Goal: Information Seeking & Learning: Learn about a topic

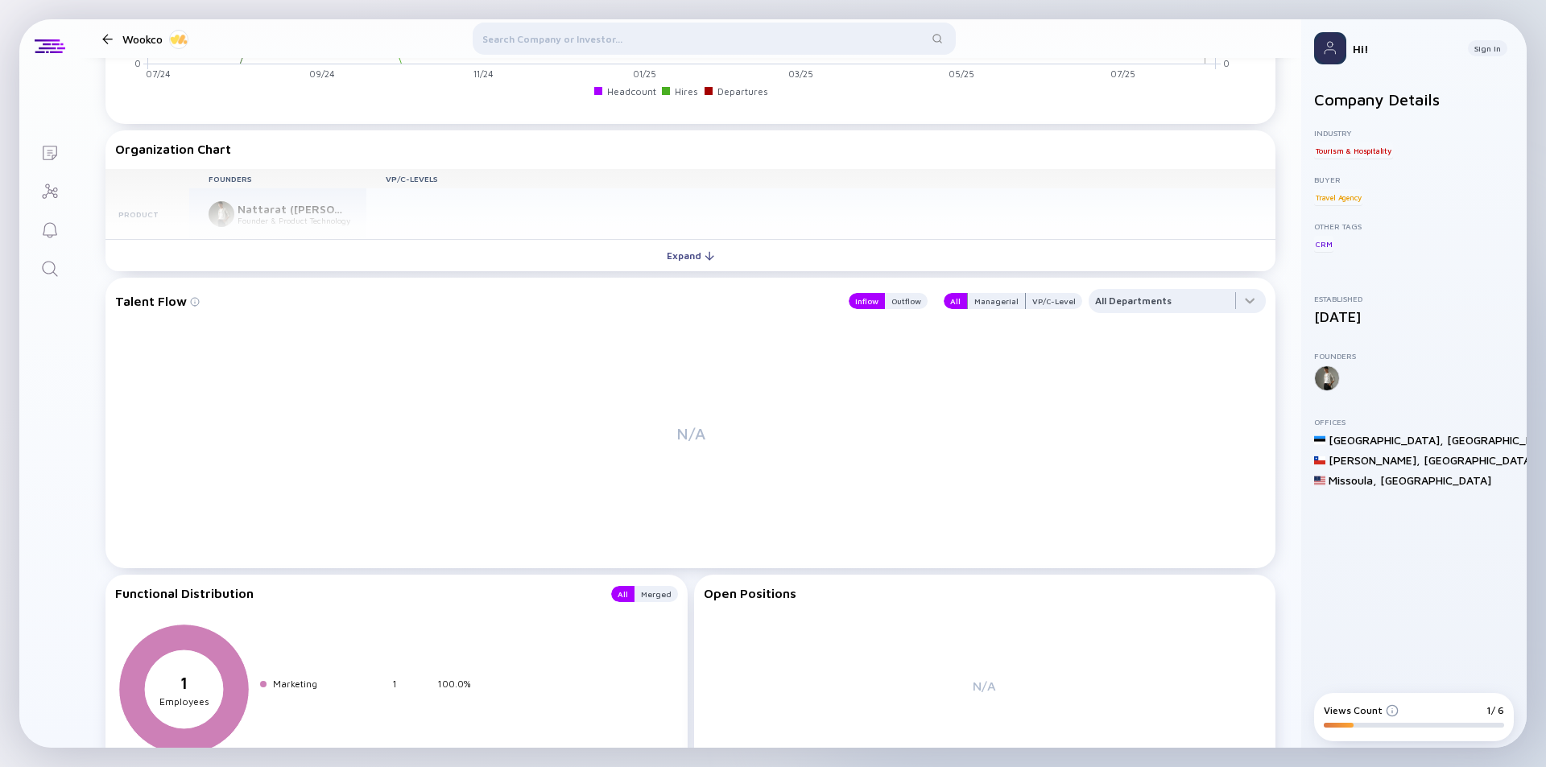
scroll to position [1449, 0]
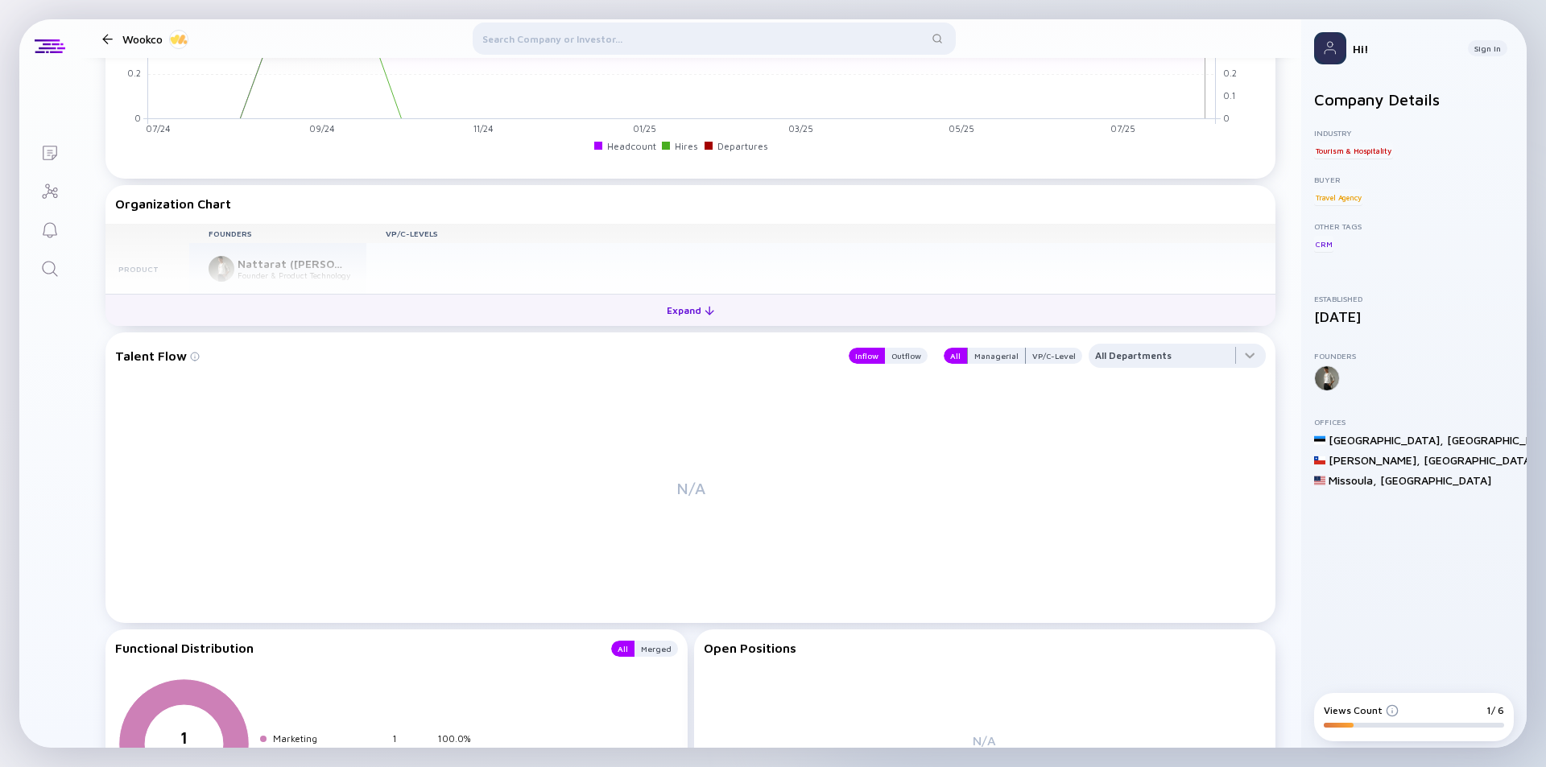
click at [625, 295] on button "Expand" at bounding box center [690, 310] width 1170 height 32
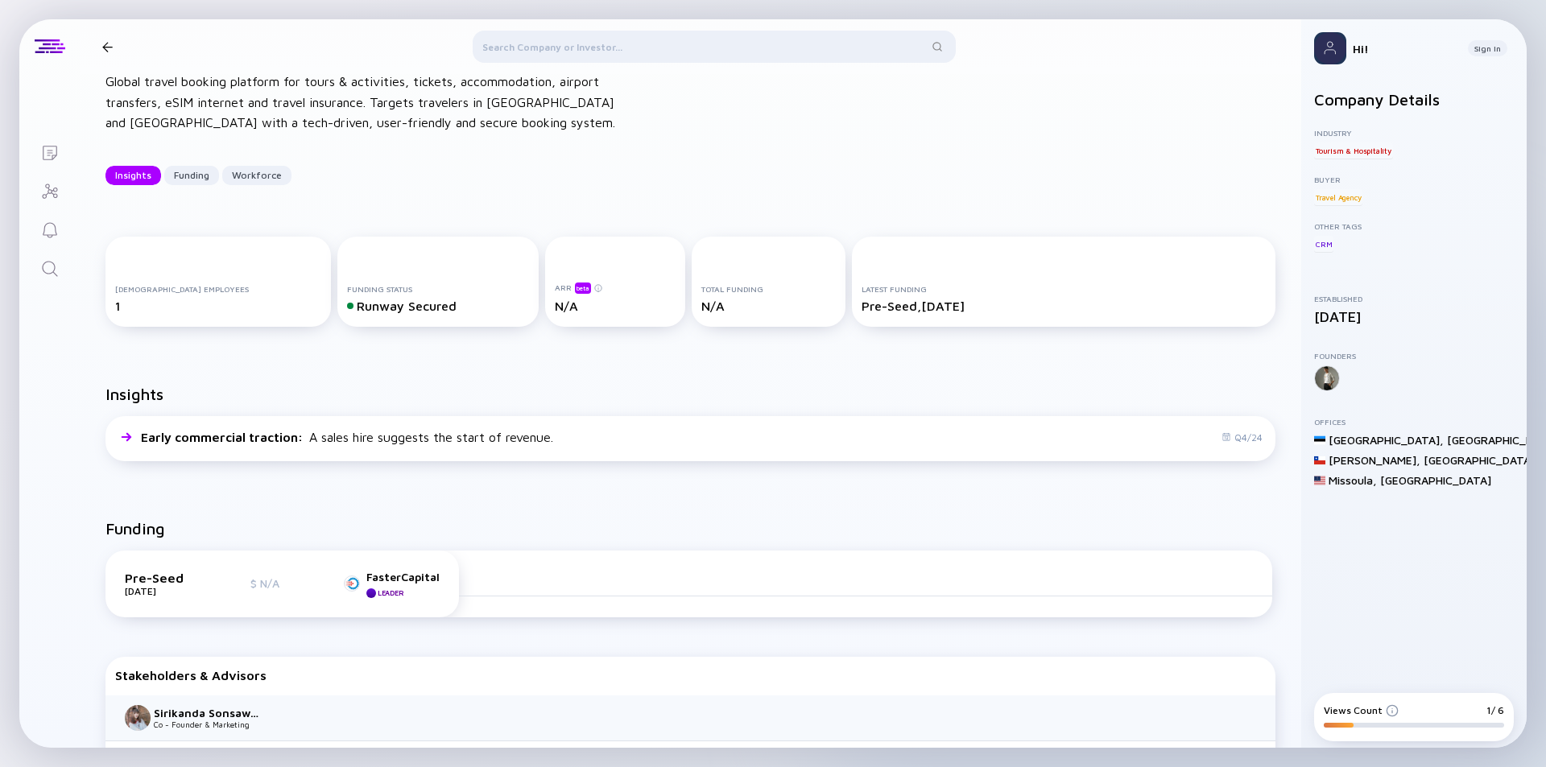
scroll to position [0, 0]
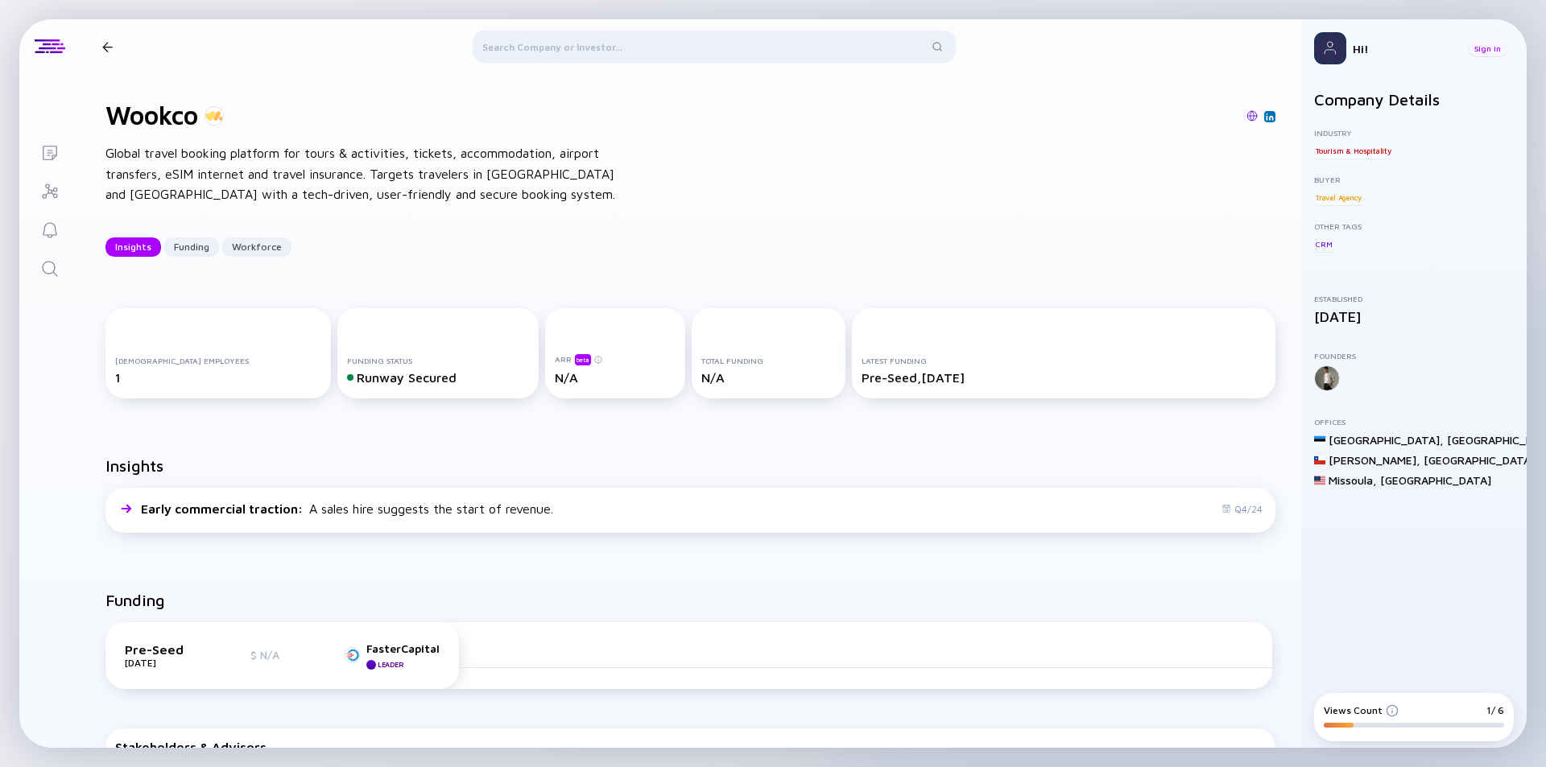
click at [1486, 53] on div "Sign In" at bounding box center [1487, 48] width 39 height 16
click at [1486, 49] on div "Sign In" at bounding box center [1487, 48] width 39 height 16
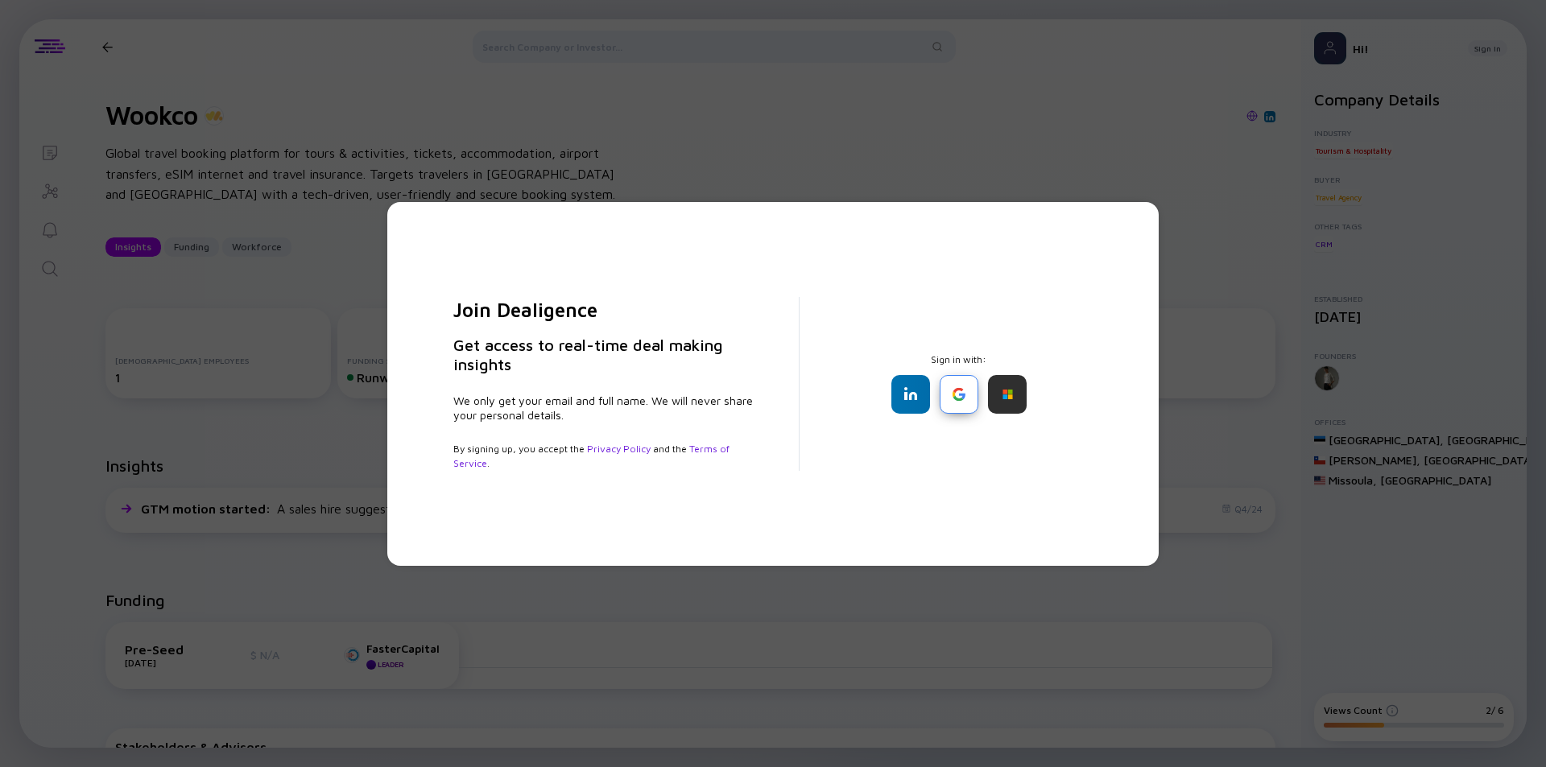
click at [961, 409] on div at bounding box center [959, 394] width 39 height 39
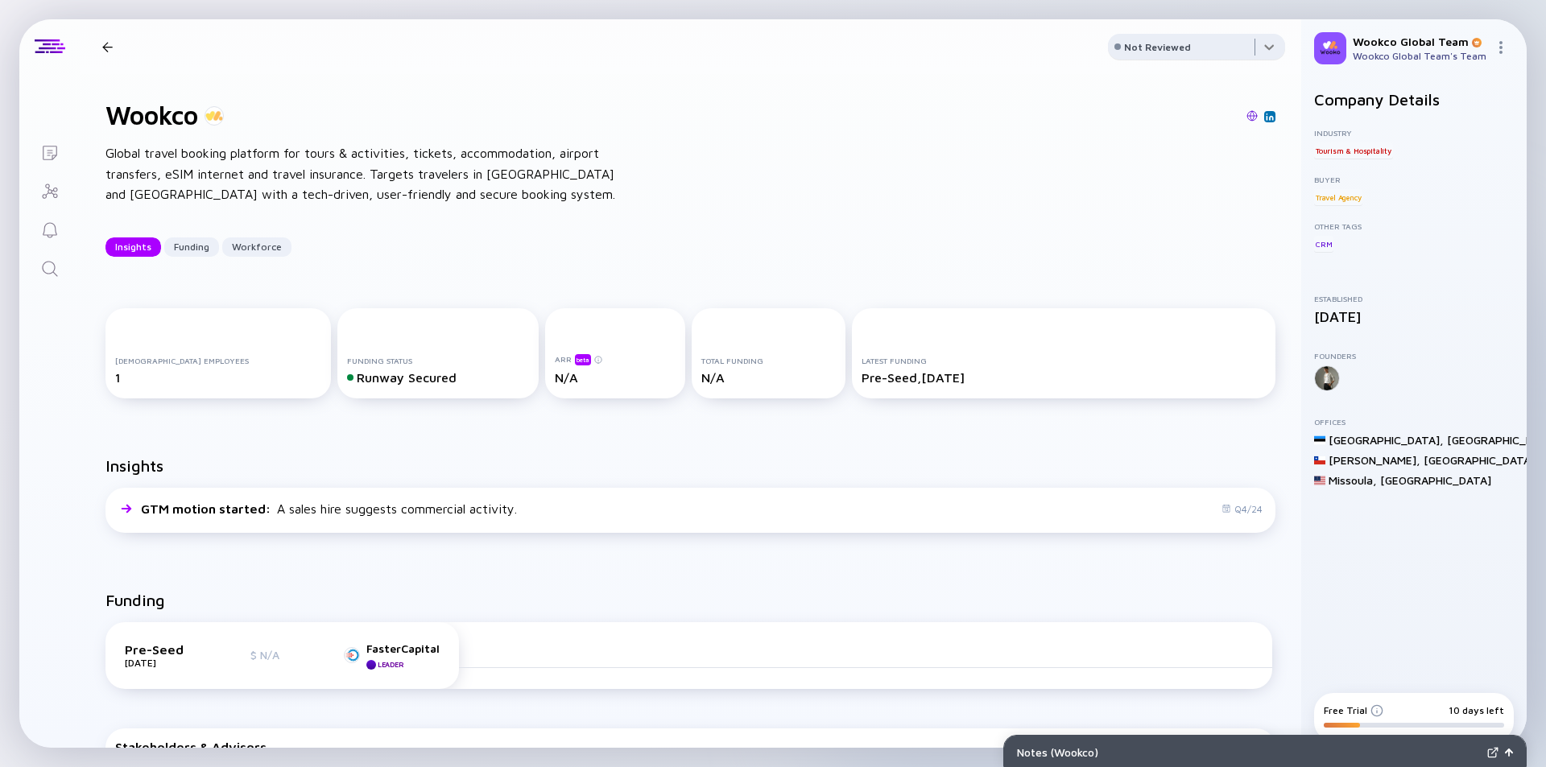
click at [1226, 51] on div at bounding box center [1196, 50] width 177 height 32
click at [874, 226] on div "Wookco Global travel booking platform for tours & activities, tickets, accommod…" at bounding box center [690, 178] width 1221 height 209
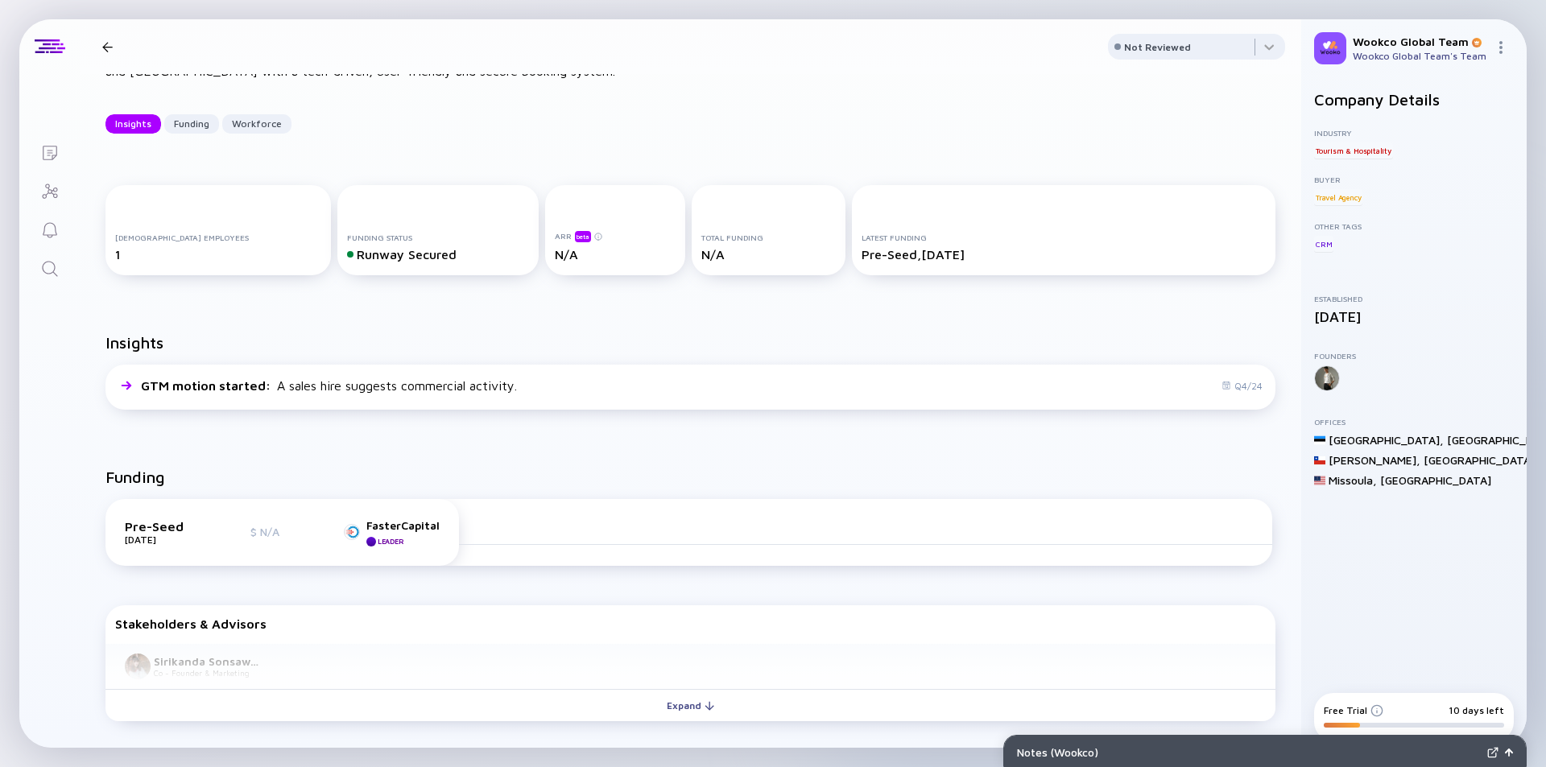
scroll to position [403, 0]
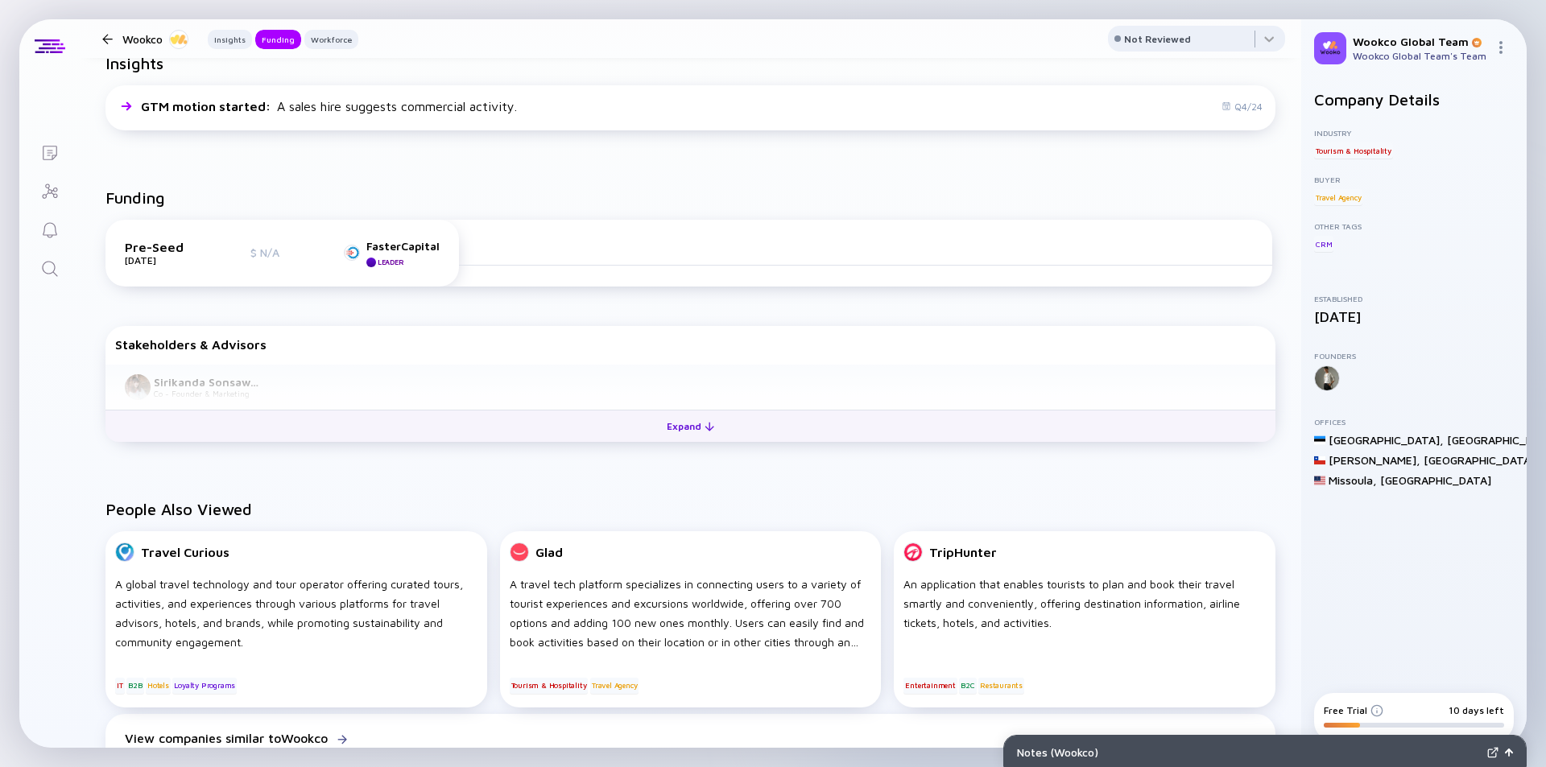
click at [680, 418] on div "Expand" at bounding box center [690, 426] width 67 height 25
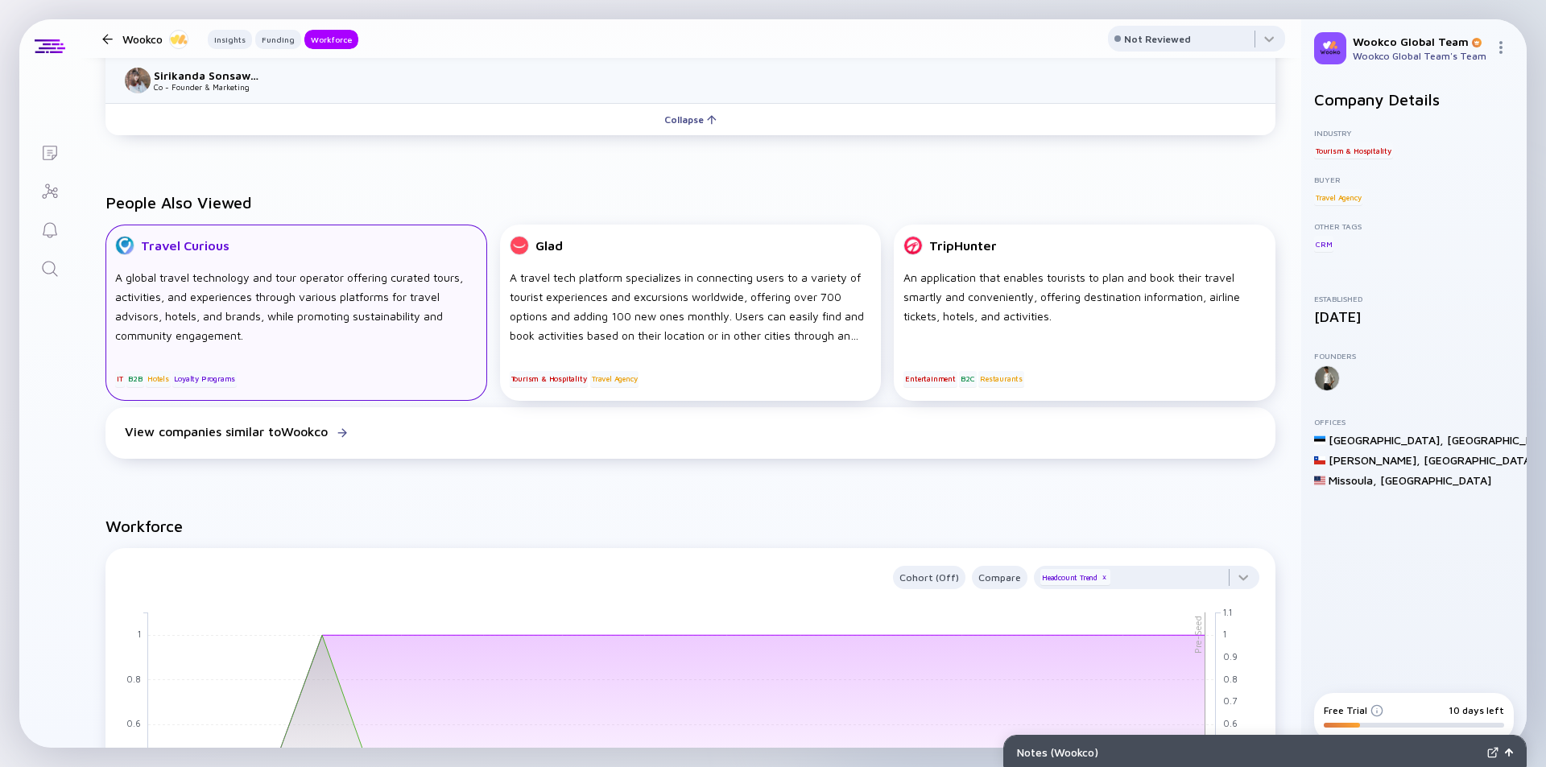
scroll to position [725, 0]
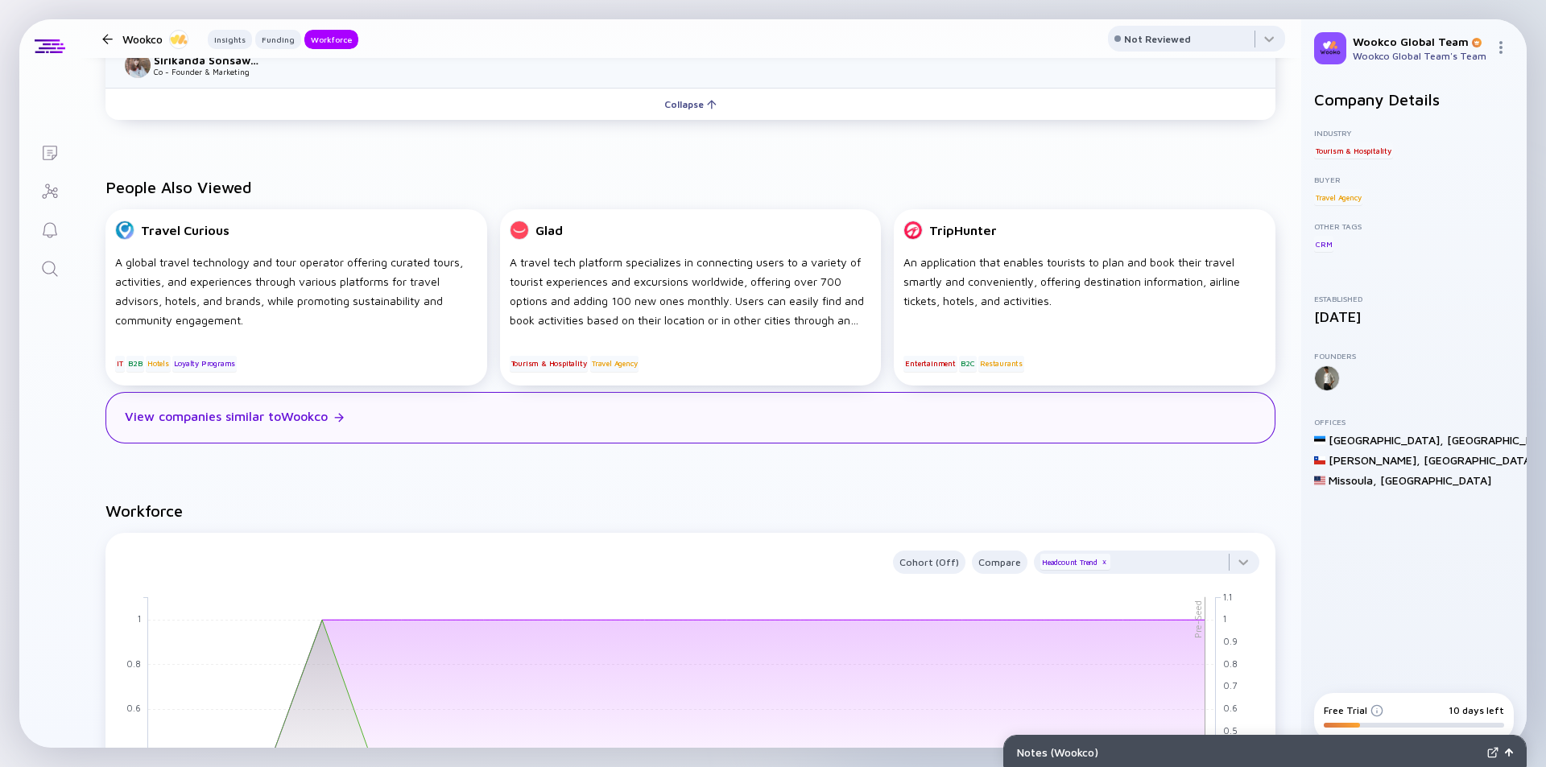
click at [318, 420] on div "View companies similar to Wookco" at bounding box center [226, 416] width 203 height 14
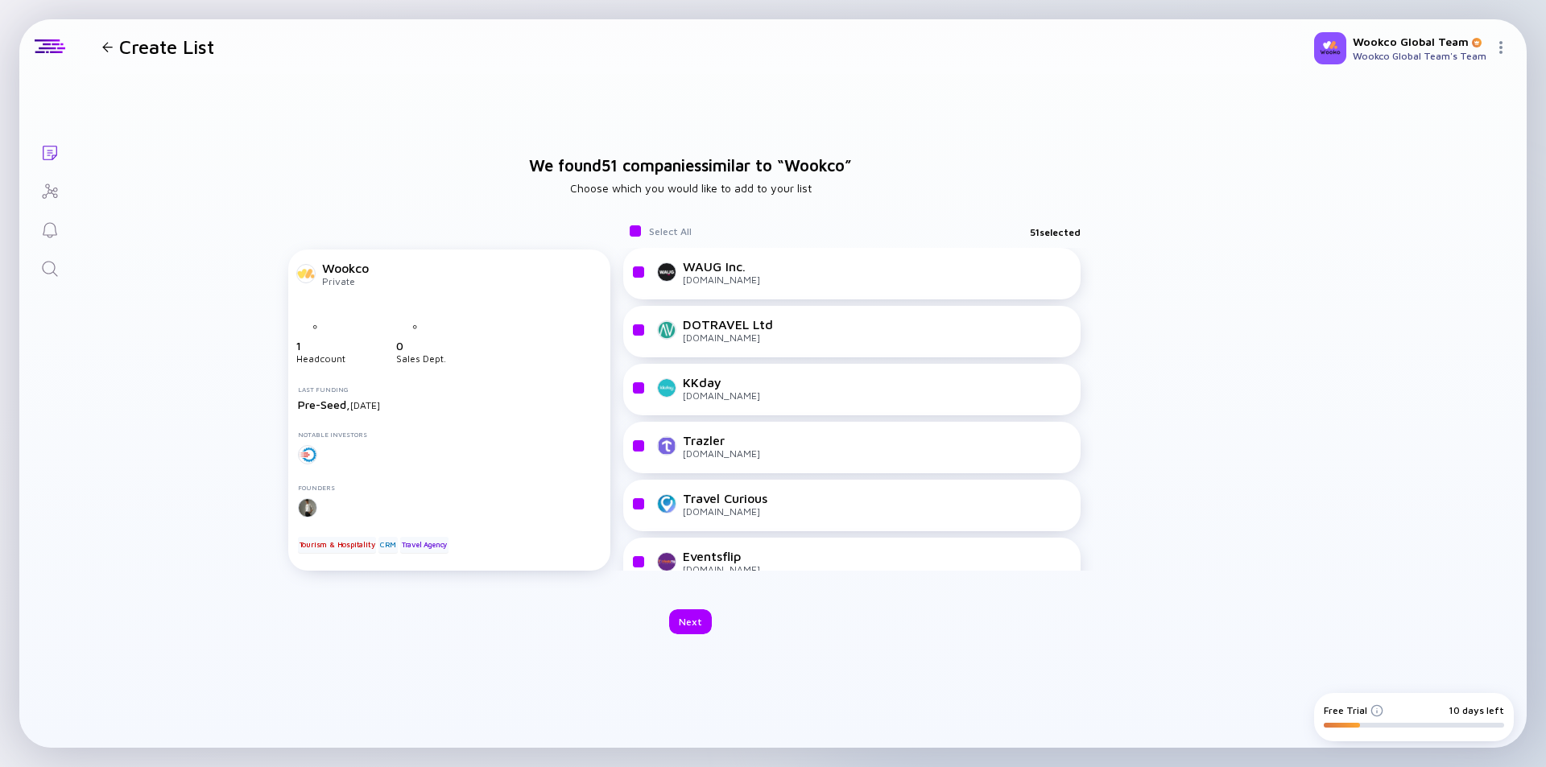
checkbox input "true"
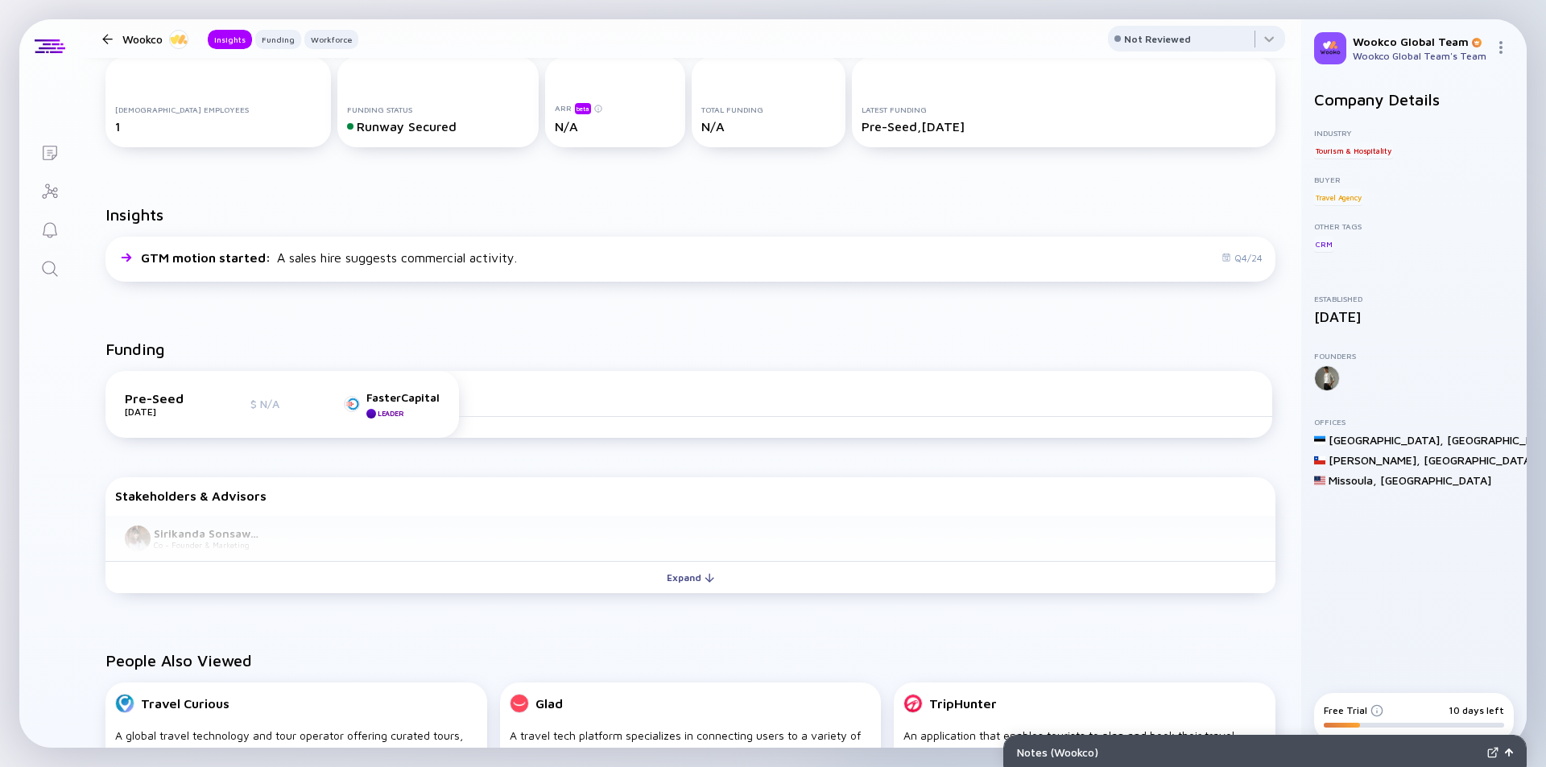
scroll to position [161, 0]
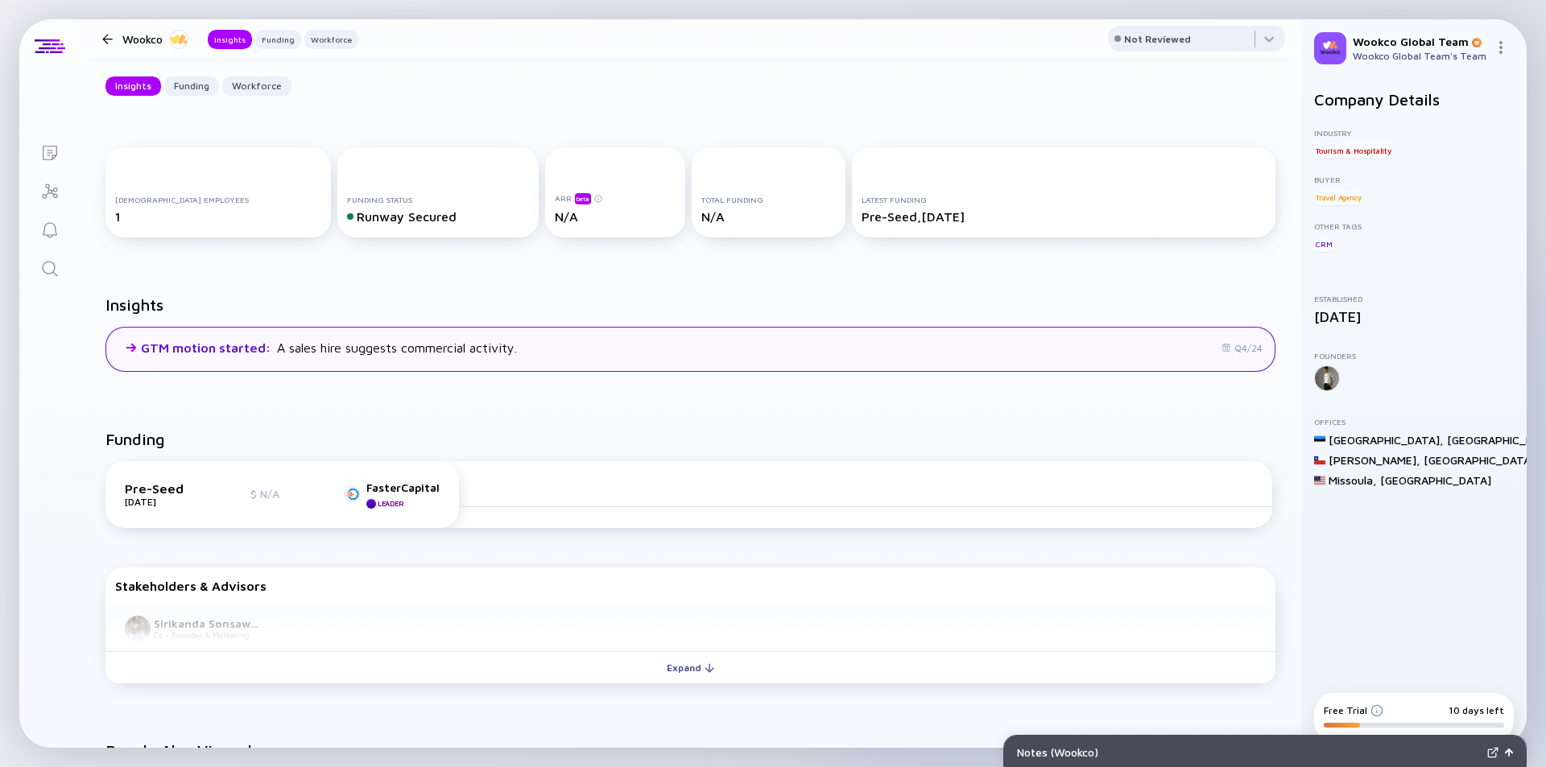
click at [436, 353] on div "GTM motion started : A sales hire suggests commercial activity." at bounding box center [329, 348] width 376 height 14
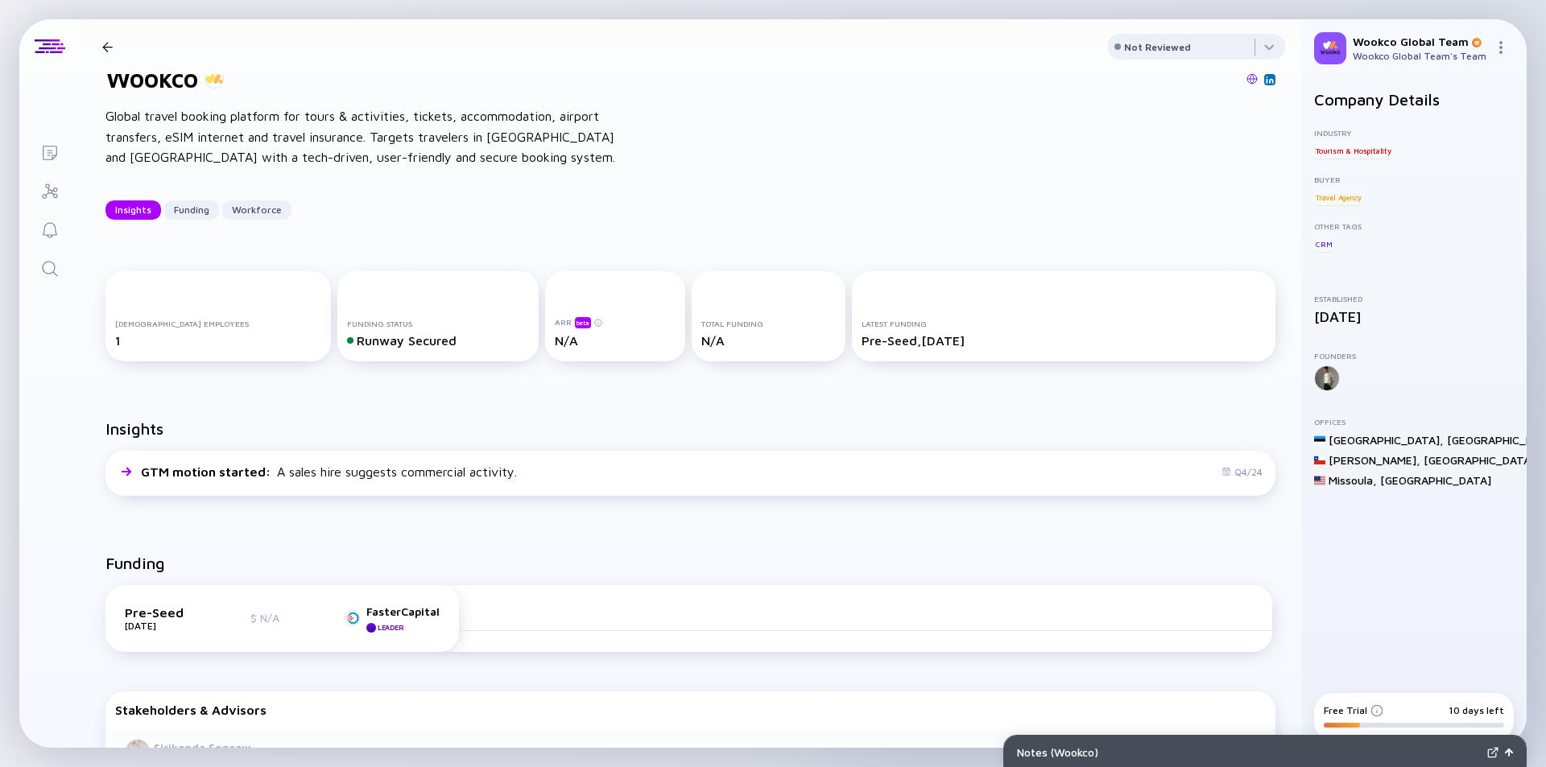
scroll to position [0, 0]
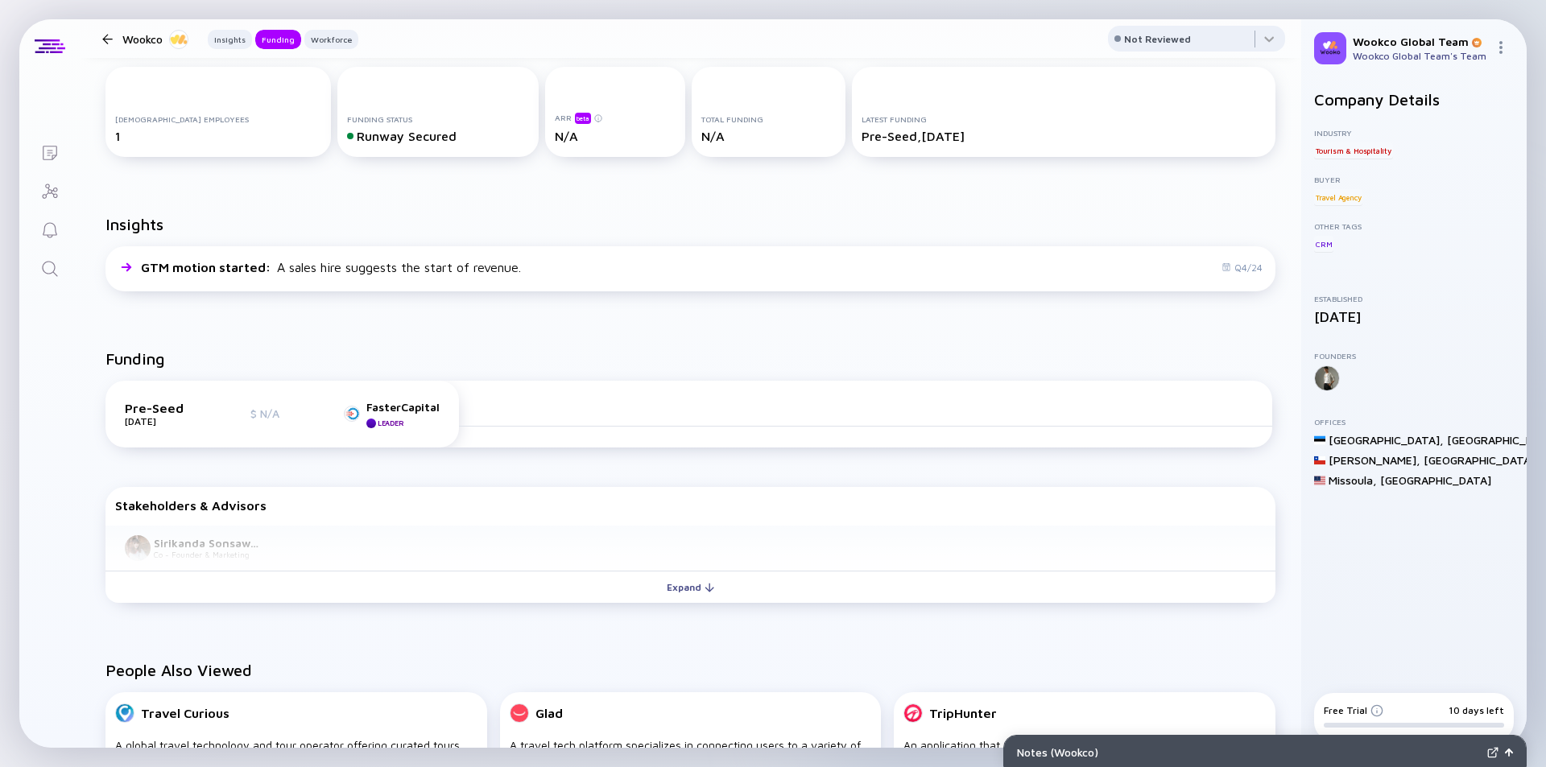
scroll to position [322, 0]
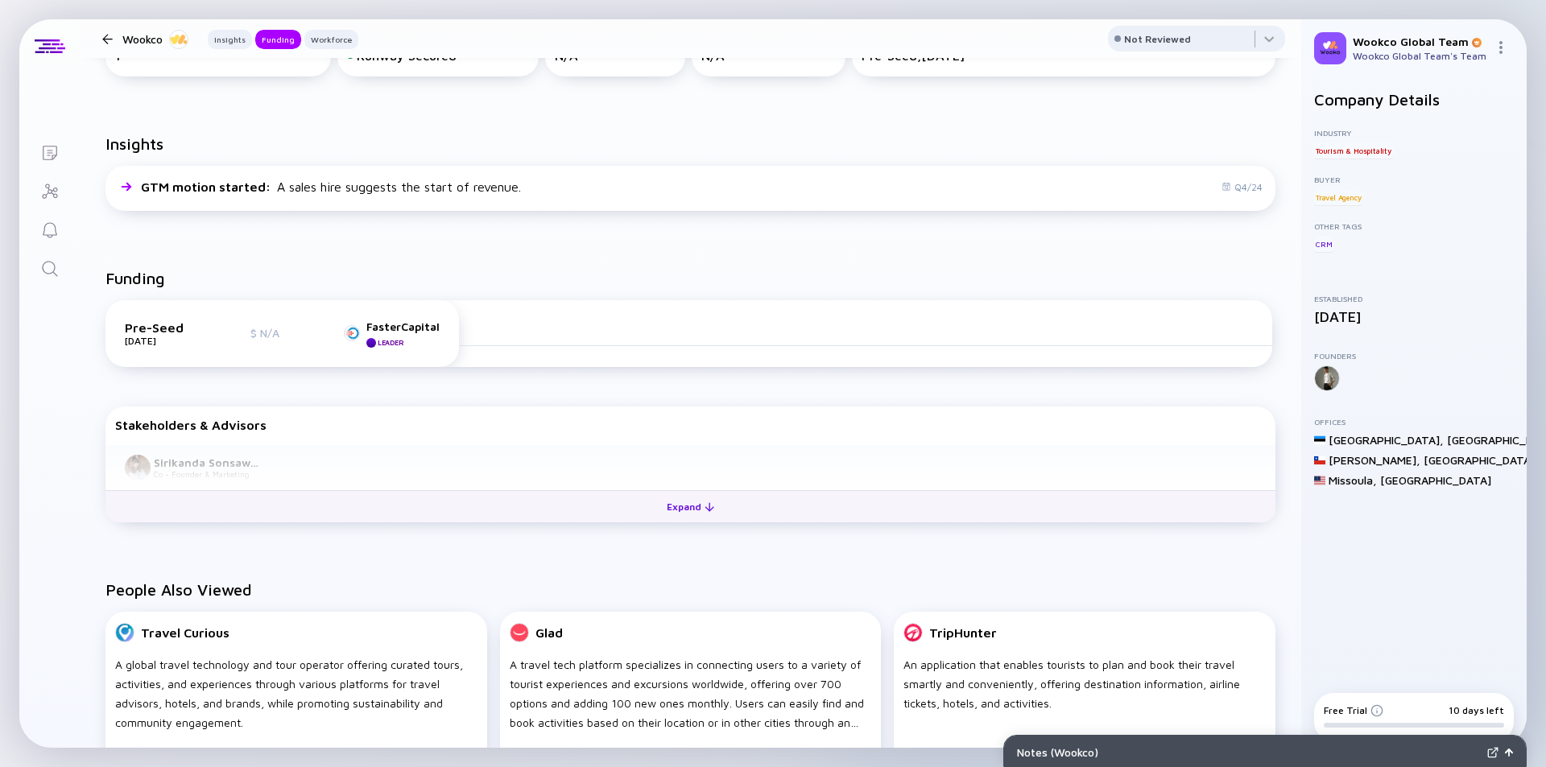
click at [692, 506] on div "Expand" at bounding box center [690, 506] width 67 height 25
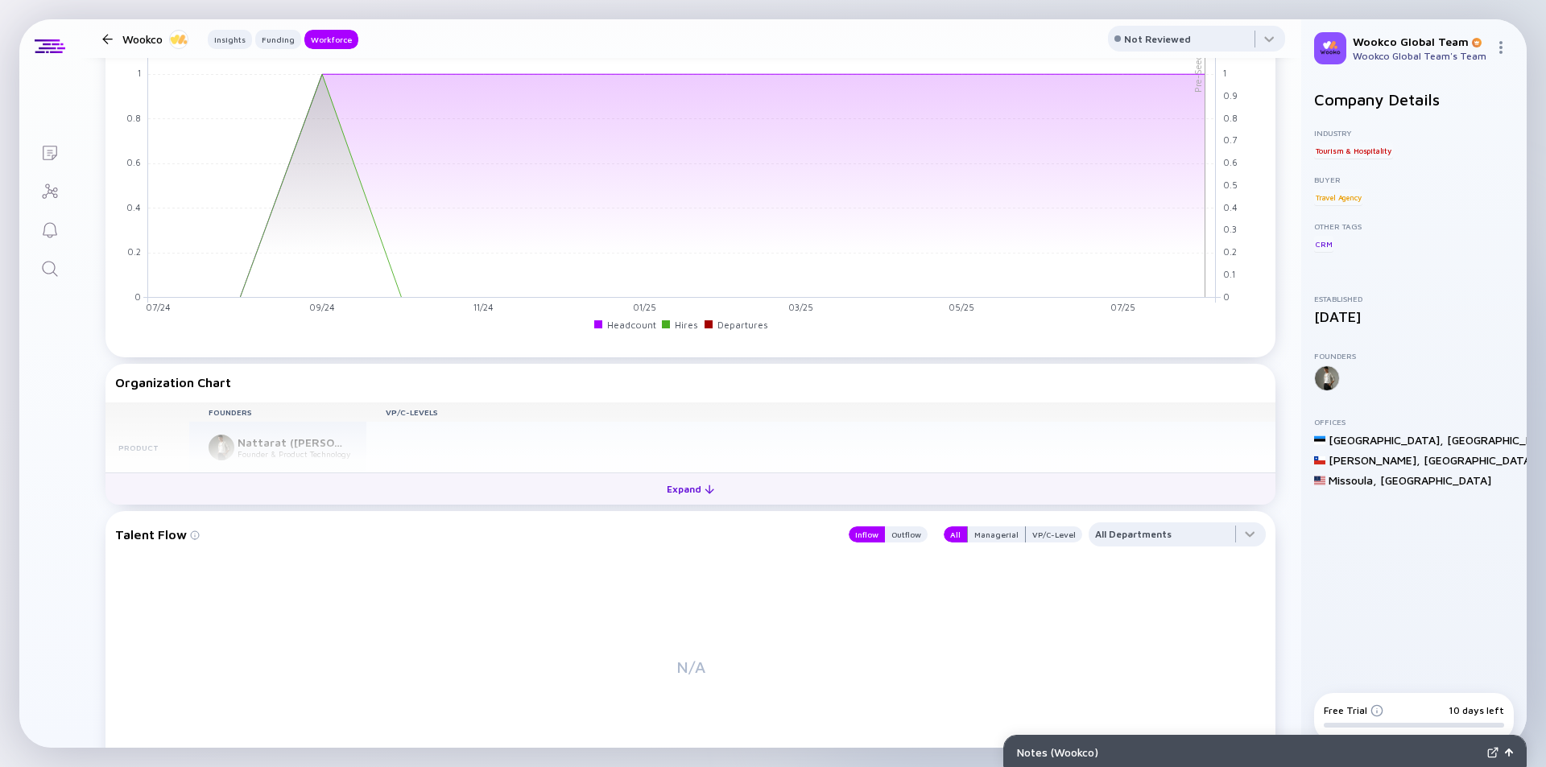
scroll to position [1369, 0]
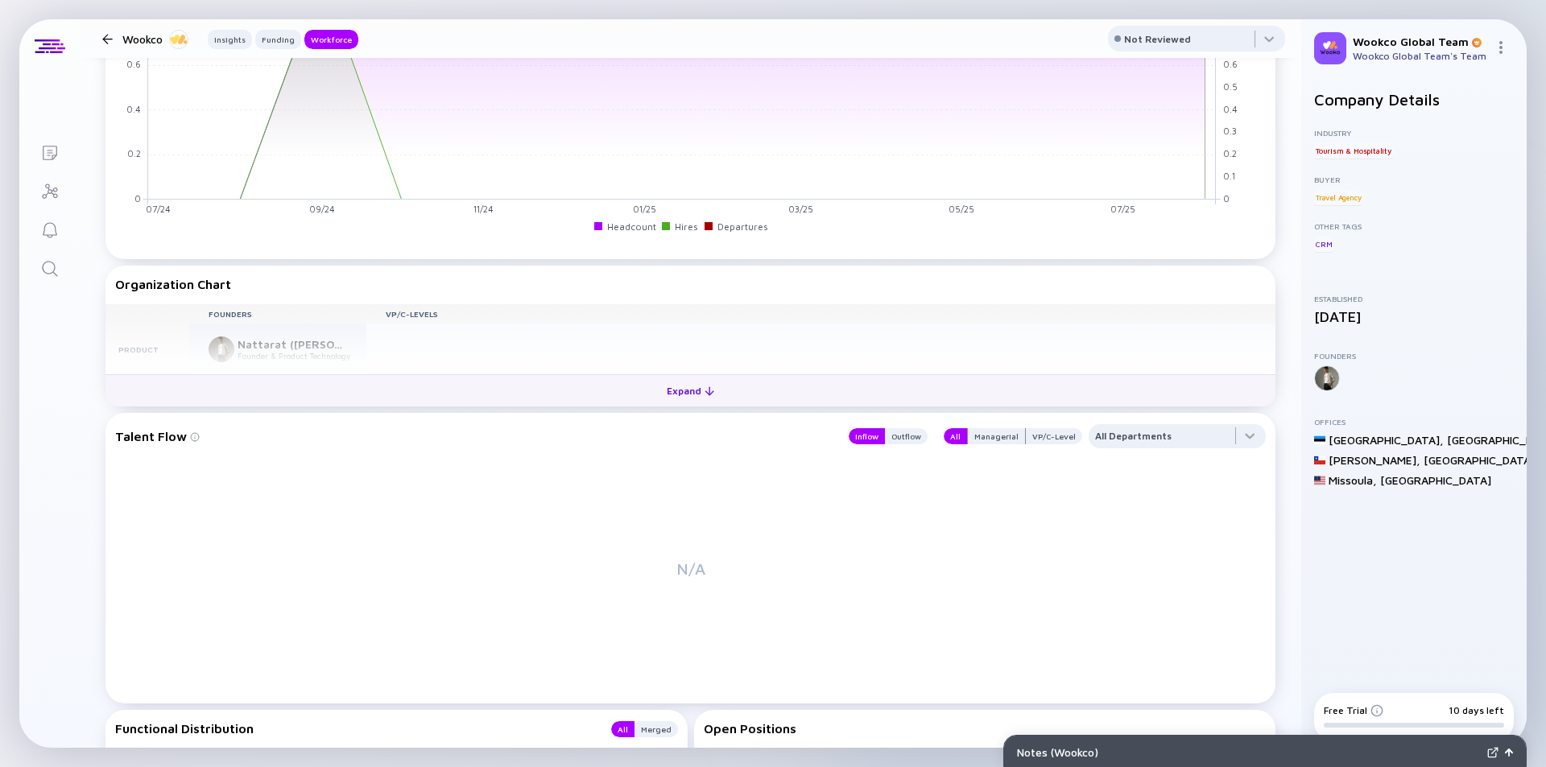
click at [692, 397] on div "Expand" at bounding box center [690, 390] width 67 height 25
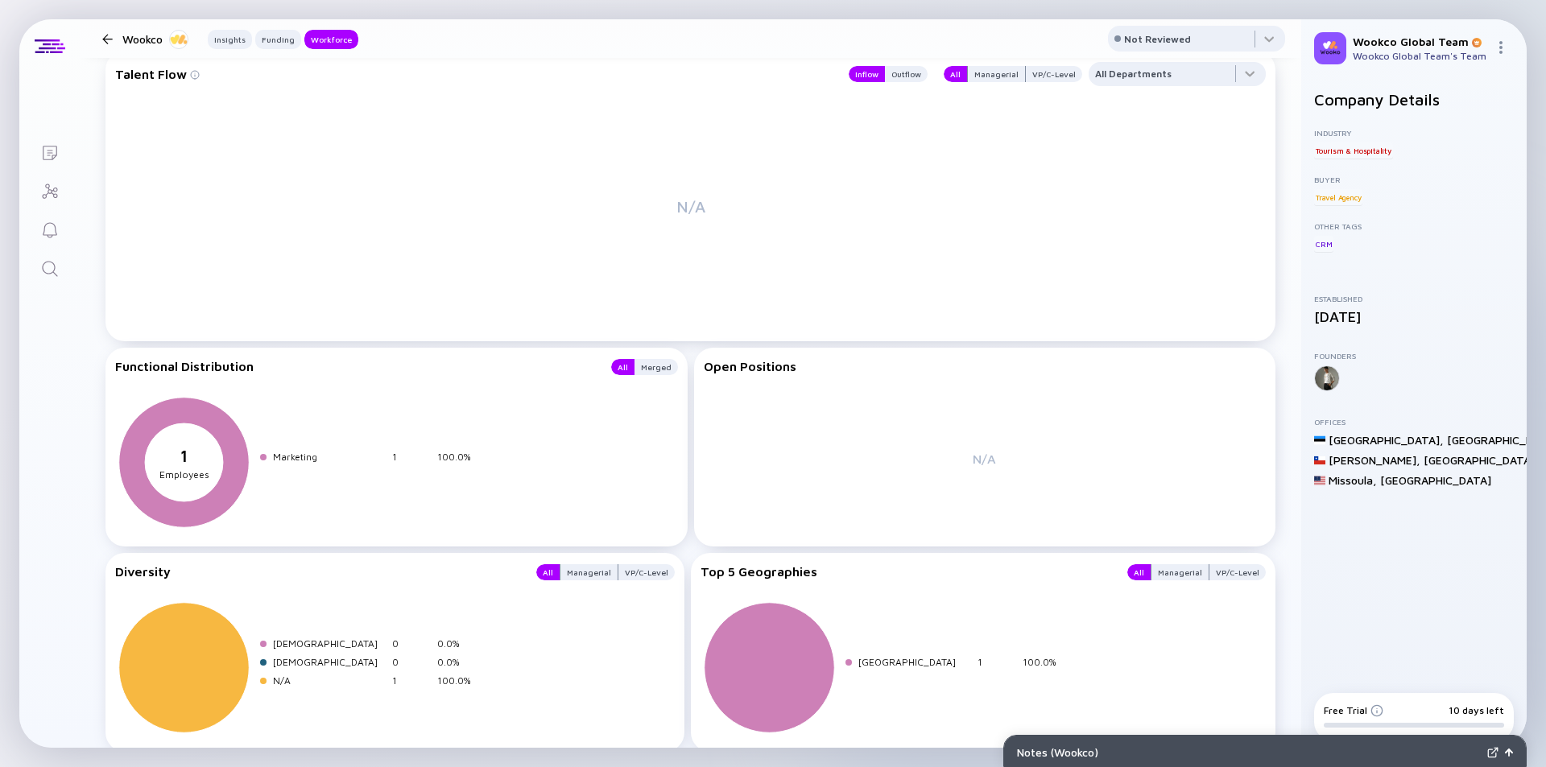
scroll to position [1800, 0]
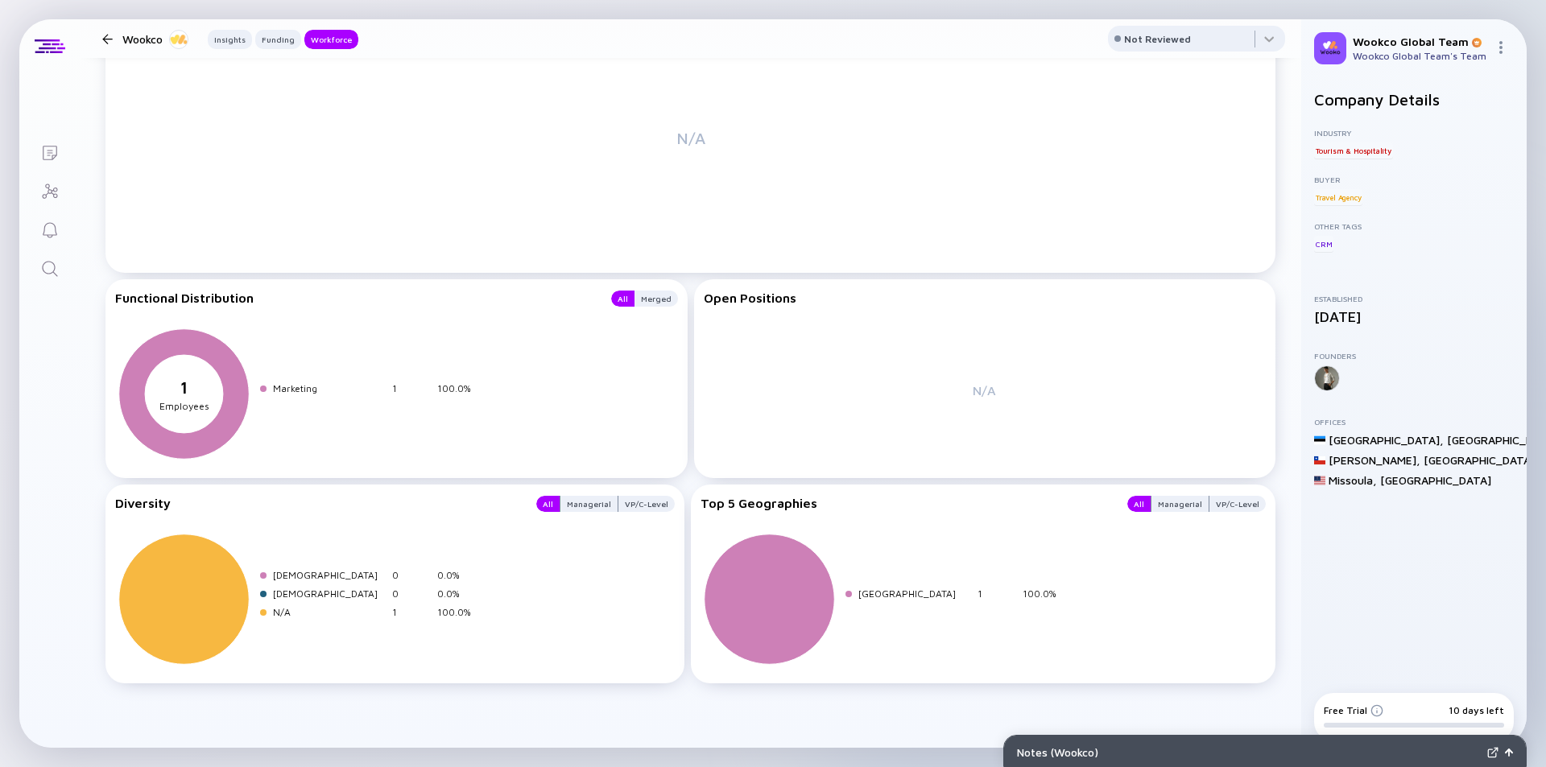
click at [1089, 748] on div "Notes ( Wookco )" at bounding box center [1249, 753] width 464 height 14
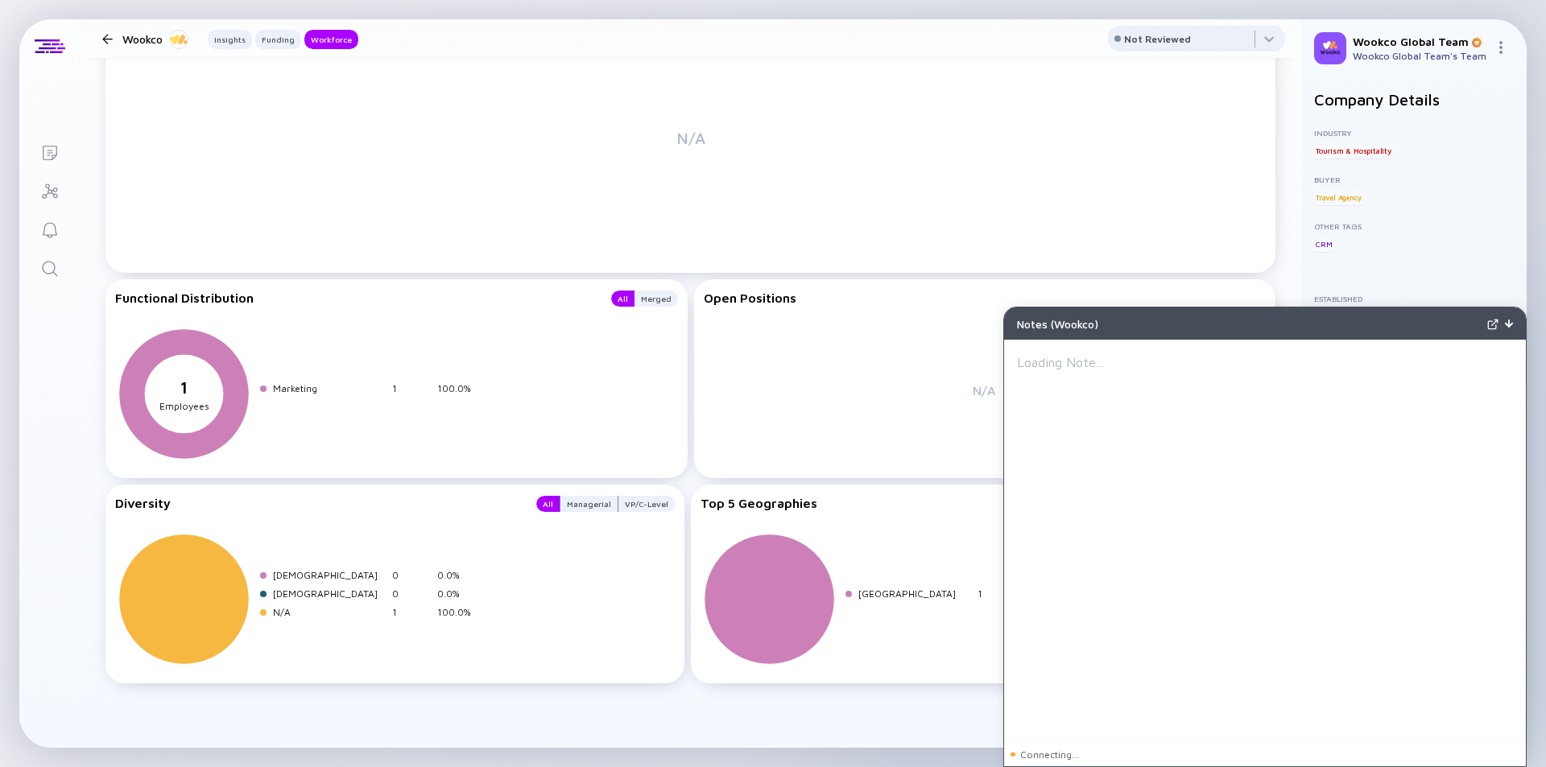
click at [1506, 324] on img at bounding box center [1509, 324] width 8 height 8
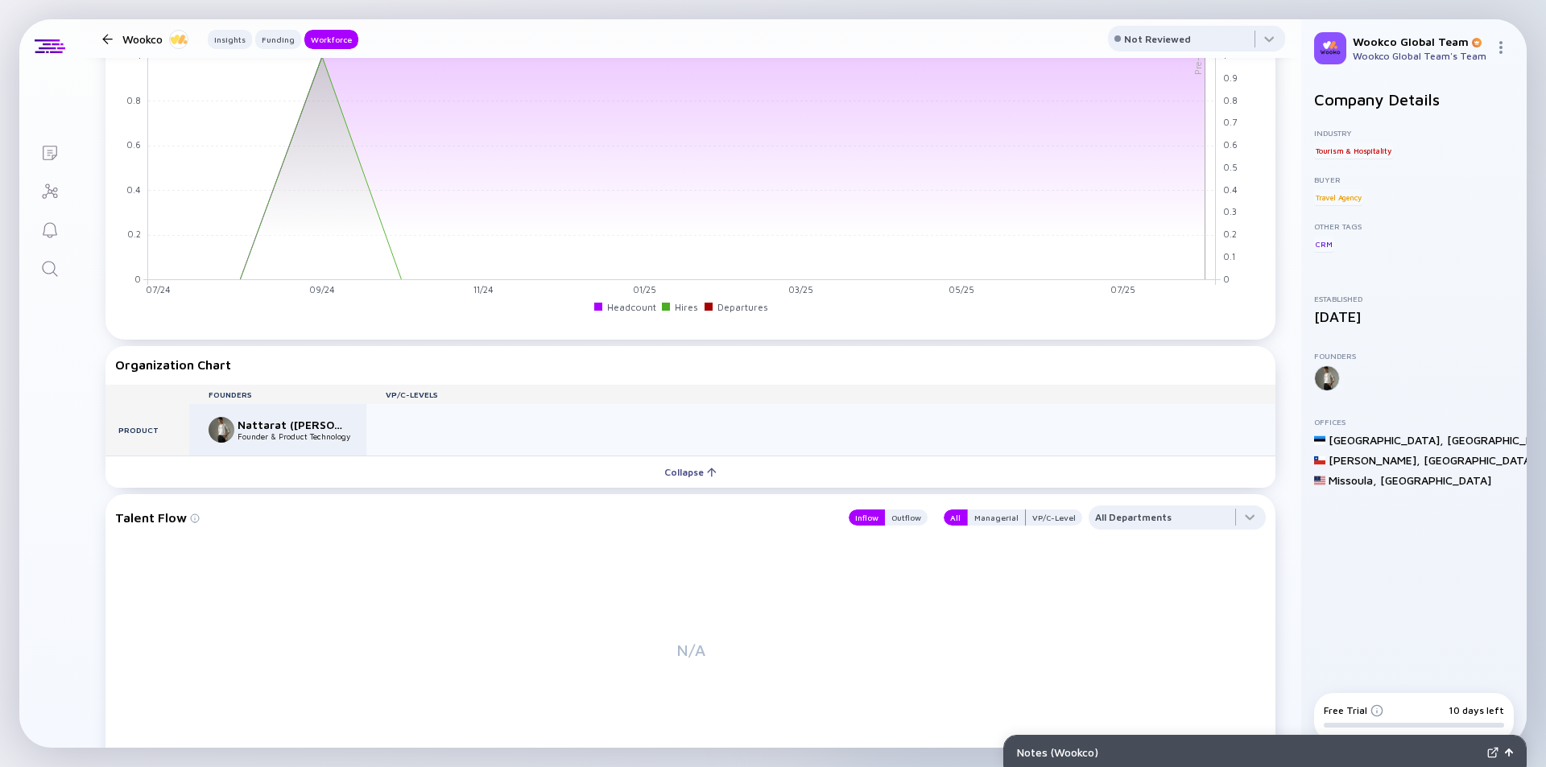
scroll to position [966, 0]
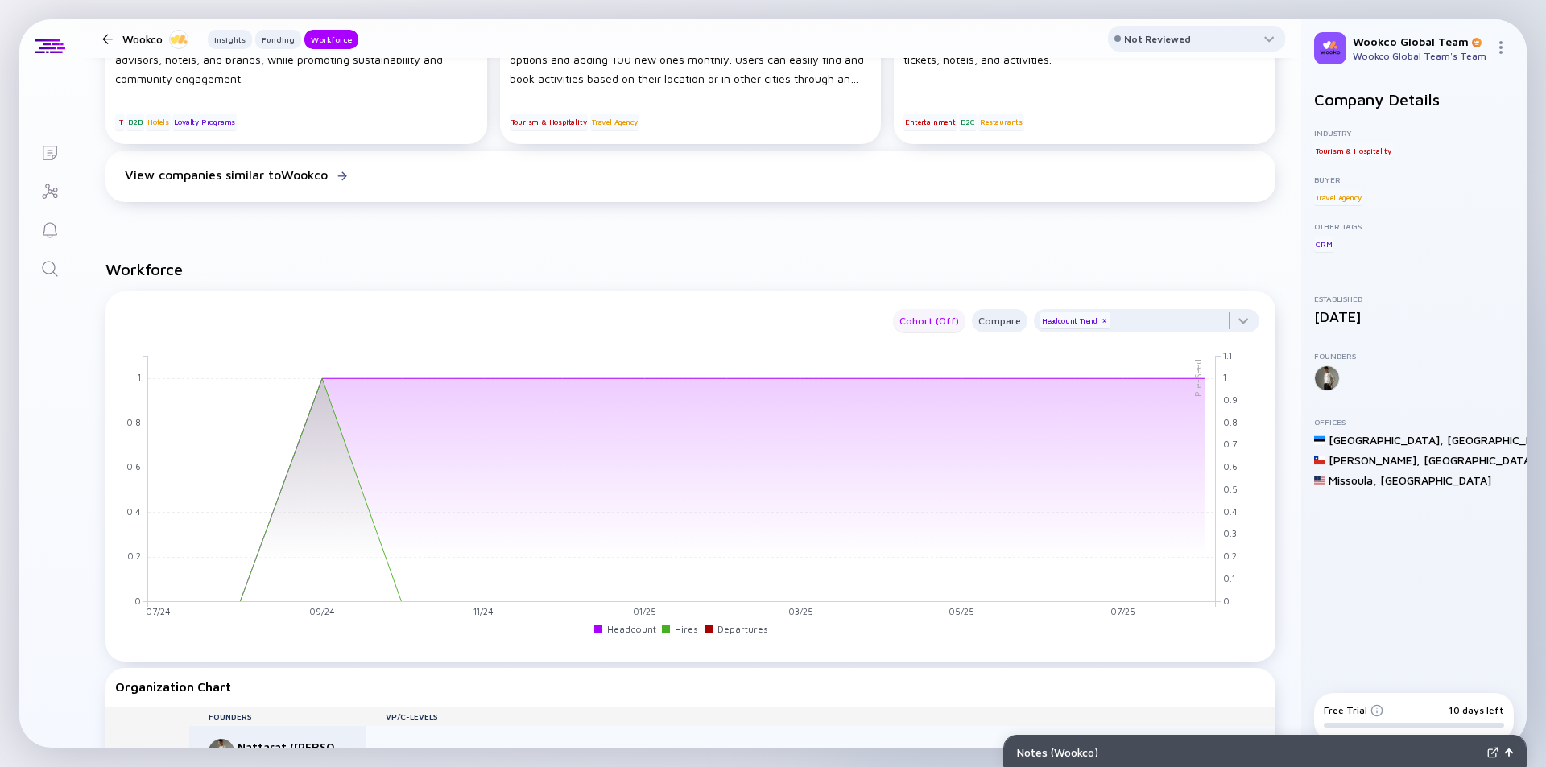
click at [908, 315] on div "Cohort (Off)" at bounding box center [929, 321] width 72 height 19
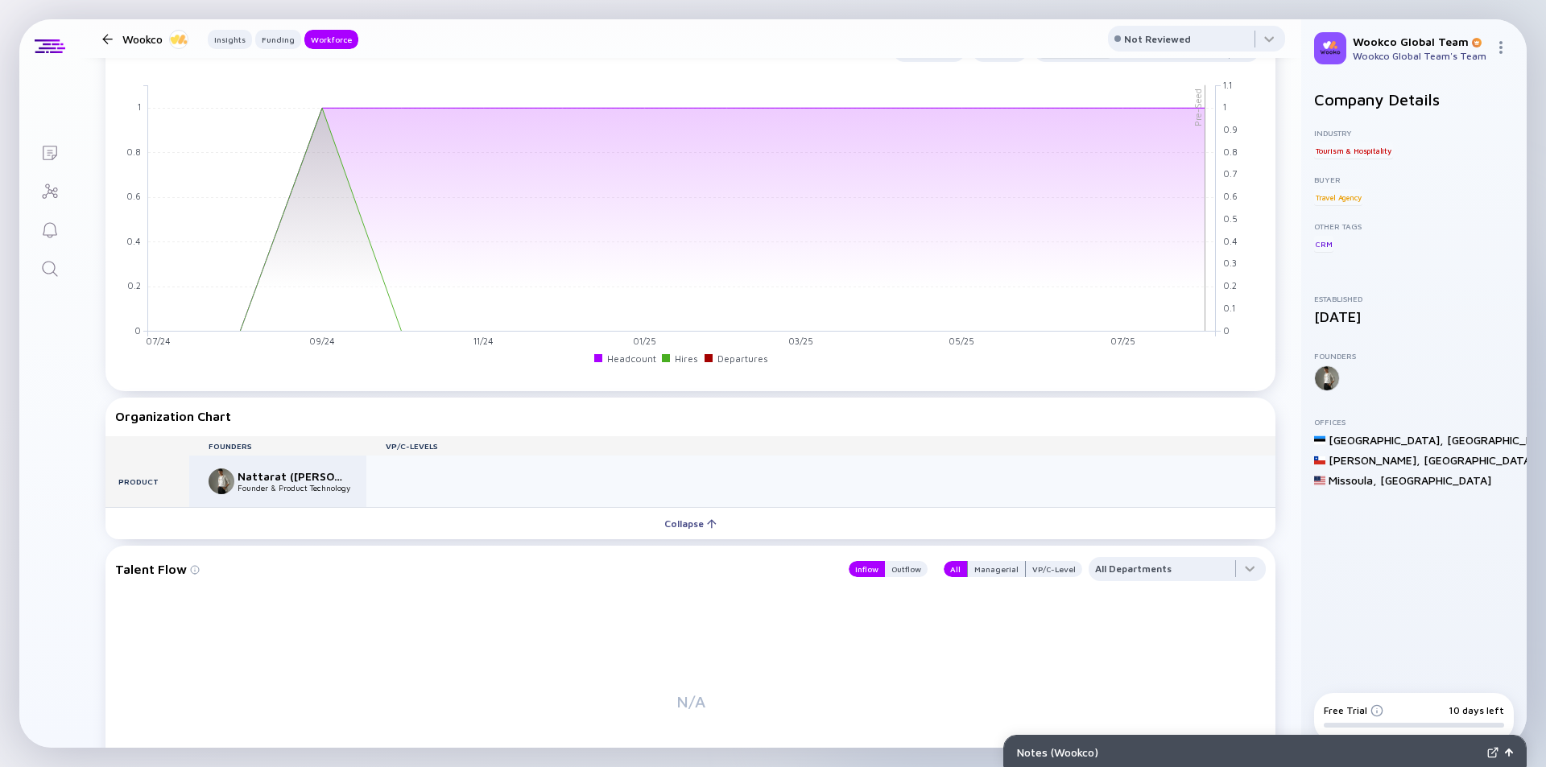
scroll to position [995, 0]
